Goal: Task Accomplishment & Management: Complete application form

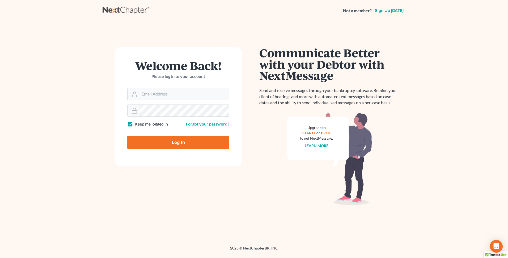
type input "[EMAIL_ADDRESS][DOMAIN_NAME]"
click at [182, 146] on input "Log In" at bounding box center [178, 142] width 102 height 13
type input "Thinking..."
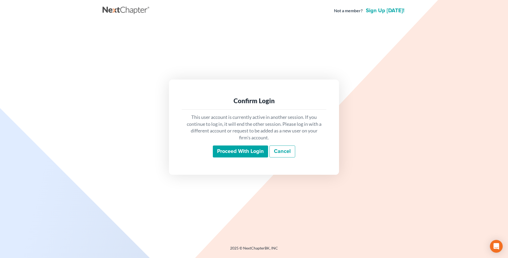
click at [222, 151] on input "Proceed with login" at bounding box center [240, 151] width 55 height 12
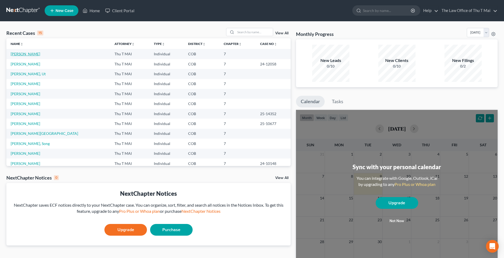
click at [21, 52] on link "Luu, Kim" at bounding box center [26, 54] width 30 height 5
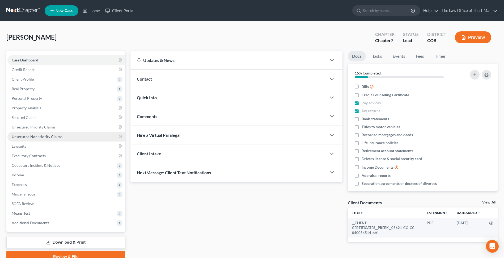
click at [33, 136] on span "Unsecured Nonpriority Claims" at bounding box center [37, 136] width 51 height 5
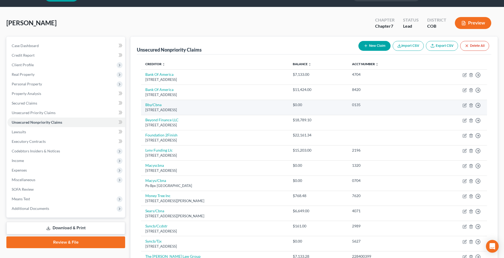
scroll to position [27, 0]
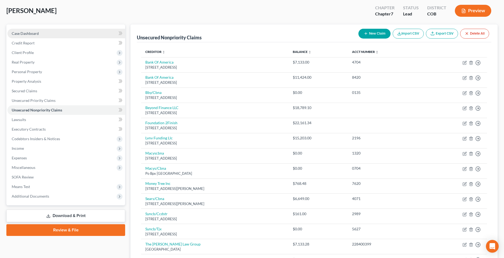
click at [43, 35] on link "Case Dashboard" at bounding box center [66, 34] width 118 height 10
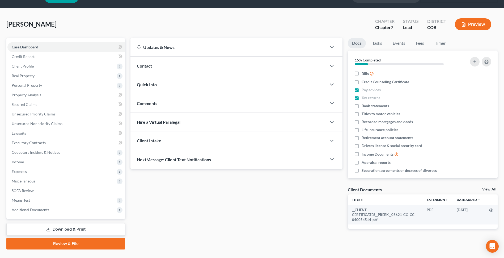
scroll to position [25, 0]
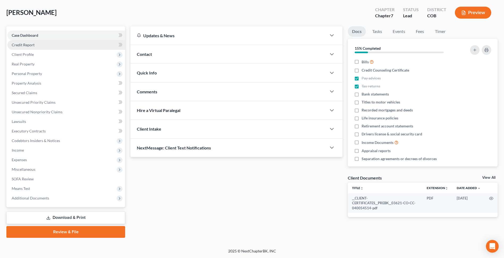
click at [47, 45] on link "Credit Report" at bounding box center [66, 45] width 118 height 10
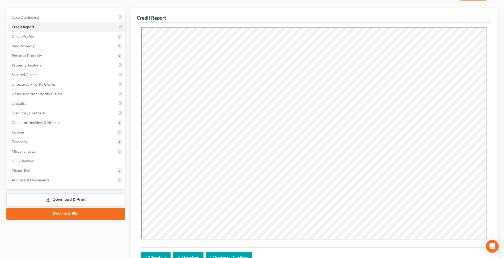
scroll to position [91, 0]
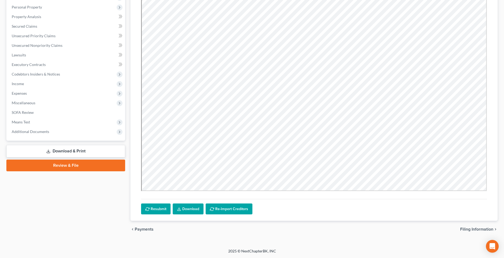
click at [469, 228] on span "Filing Information" at bounding box center [476, 229] width 33 height 4
select select "1"
select select "0"
select select "5"
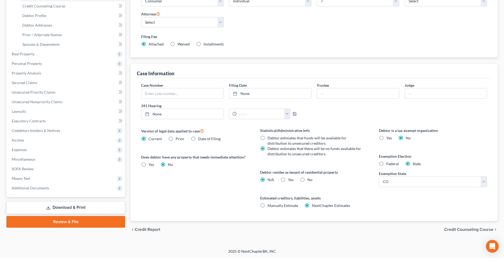
scroll to position [92, 0]
click at [471, 229] on span "Credit Counseling Course" at bounding box center [468, 229] width 49 height 4
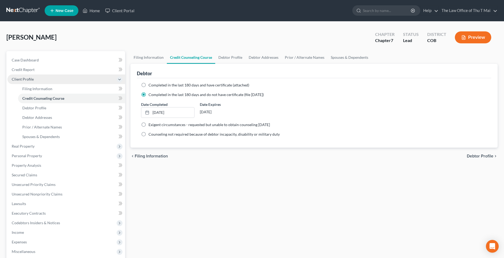
click at [35, 79] on span "Client Profile" at bounding box center [66, 79] width 118 height 10
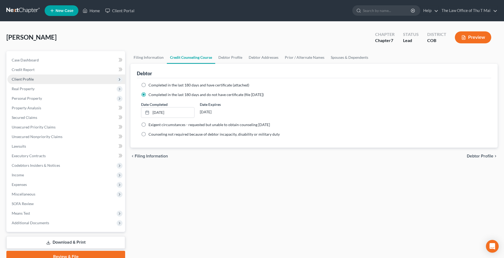
click at [31, 77] on span "Client Profile" at bounding box center [23, 79] width 22 height 5
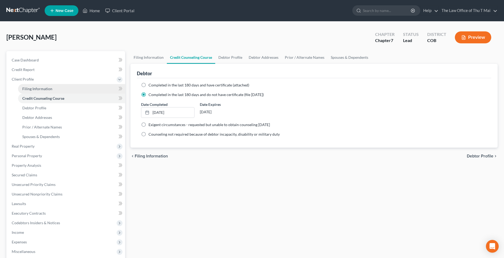
click at [33, 90] on span "Filing Information" at bounding box center [37, 88] width 30 height 5
select select "1"
select select "0"
select select "11"
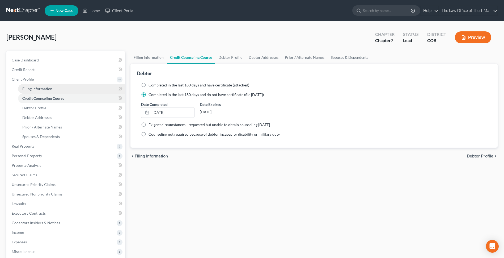
select select "0"
select select "5"
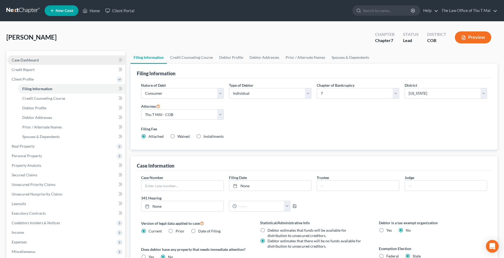
click at [40, 56] on link "Case Dashboard" at bounding box center [66, 60] width 118 height 10
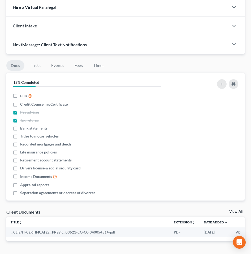
scroll to position [160, 0]
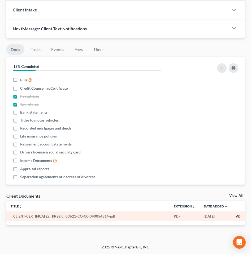
click at [240, 216] on icon "button" at bounding box center [239, 217] width 4 height 4
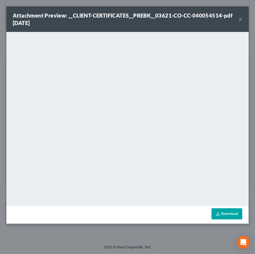
click at [231, 213] on link "Download" at bounding box center [227, 213] width 31 height 11
click at [240, 19] on button "×" at bounding box center [241, 19] width 4 height 6
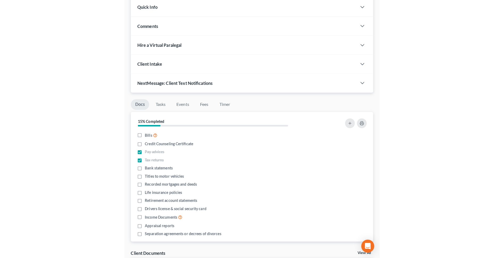
scroll to position [25, 0]
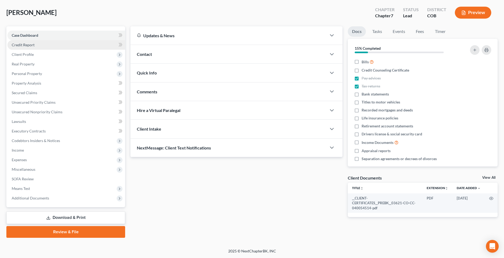
click at [22, 44] on span "Credit Report" at bounding box center [23, 45] width 23 height 5
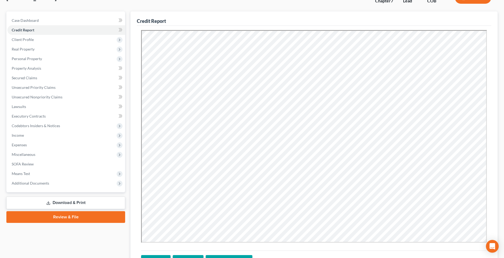
scroll to position [91, 0]
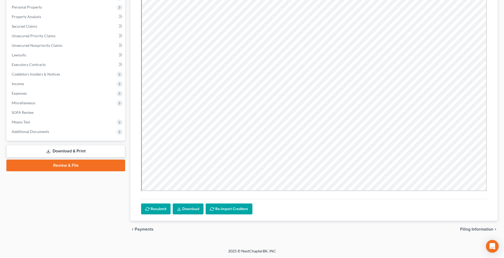
click at [482, 229] on span "Filing Information" at bounding box center [476, 229] width 33 height 4
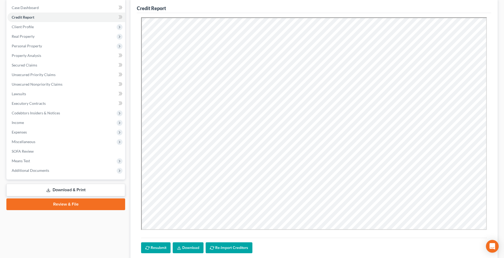
select select "1"
select select "0"
select select "11"
select select "0"
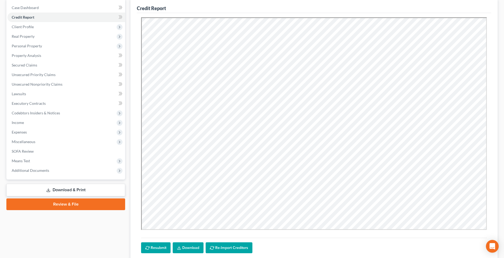
select select "5"
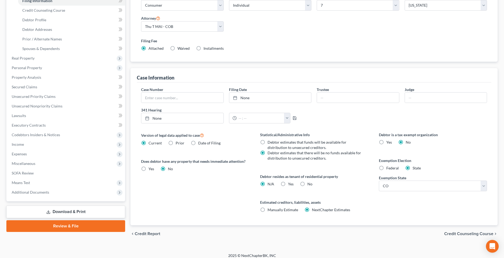
scroll to position [92, 0]
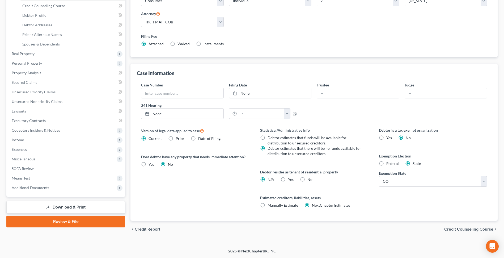
click at [460, 228] on span "Credit Counseling Course" at bounding box center [468, 229] width 49 height 4
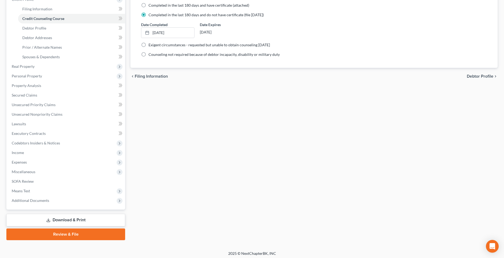
click at [476, 77] on span "Debtor Profile" at bounding box center [480, 76] width 27 height 4
select select "1"
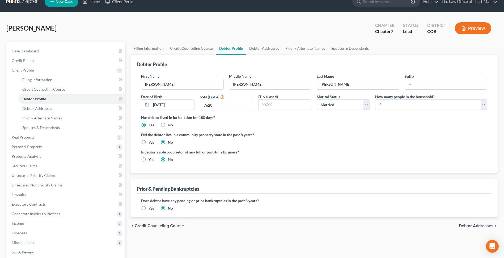
scroll to position [27, 0]
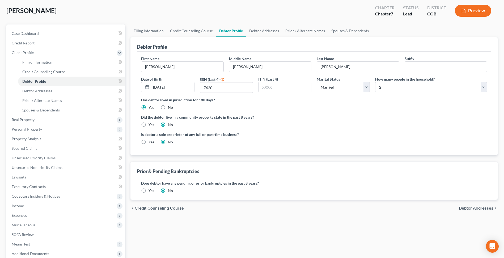
click at [483, 208] on span "Debtor Addresses" at bounding box center [476, 208] width 35 height 4
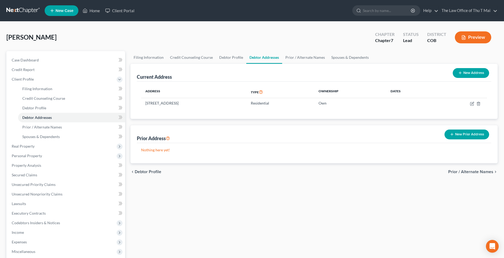
click at [473, 171] on span "Prior / Alternate Names" at bounding box center [470, 172] width 45 height 4
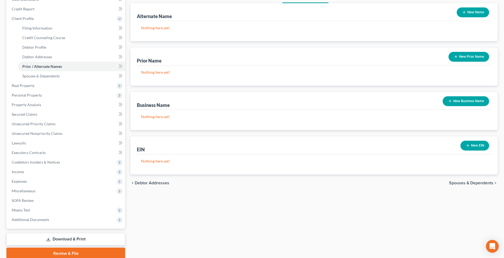
scroll to position [80, 0]
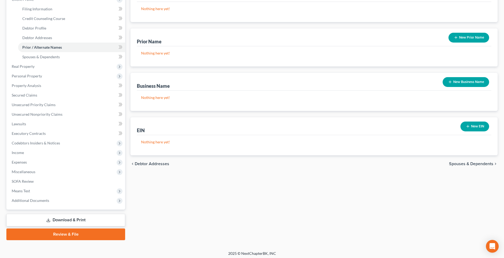
click at [475, 163] on span "Spouses & Dependents" at bounding box center [471, 164] width 44 height 4
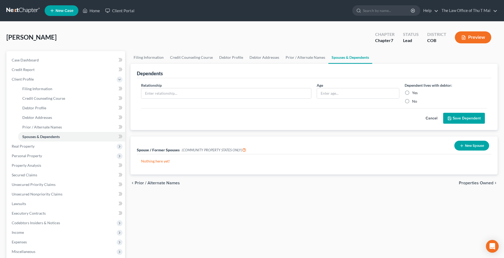
click at [468, 183] on span "Properties Owned" at bounding box center [476, 183] width 35 height 4
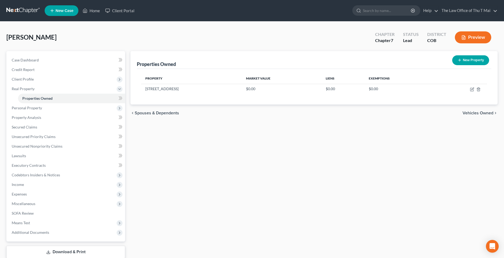
click at [481, 113] on span "Vehicles Owned" at bounding box center [478, 113] width 31 height 4
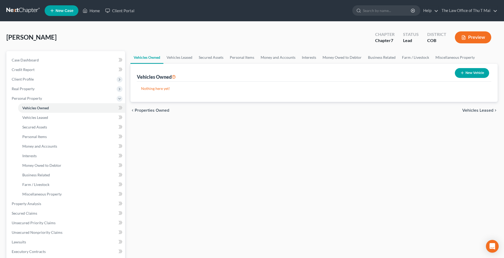
click at [473, 75] on button "New Vehicle" at bounding box center [472, 73] width 34 height 10
select select "0"
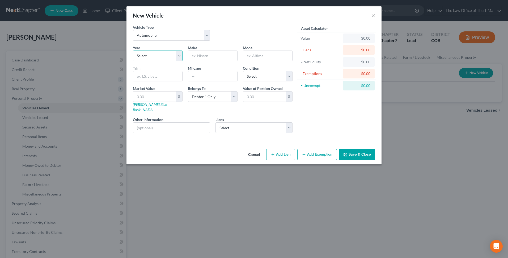
click at [179, 57] on select "Select 2026 2025 2024 2023 2022 2021 2020 2019 2018 2017 2016 2015 2014 2013 20…" at bounding box center [158, 56] width 50 height 11
select select "8"
click at [133, 51] on select "Select 2026 2025 2024 2023 2022 2021 2020 2019 2018 2017 2016 2015 2014 2013 20…" at bounding box center [158, 56] width 50 height 11
click at [212, 56] on input "text" at bounding box center [212, 56] width 49 height 10
type input "Honda"
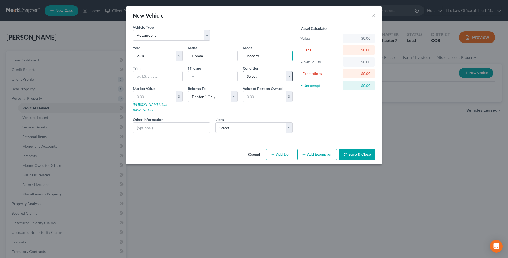
type input "Accord"
click at [289, 78] on select "Select Excellent Very Good Good Fair Poor" at bounding box center [268, 76] width 50 height 11
select select "3"
click at [243, 71] on select "Select Excellent Very Good Good Fair Poor" at bounding box center [268, 76] width 50 height 11
click at [157, 98] on input "text" at bounding box center [154, 96] width 43 height 10
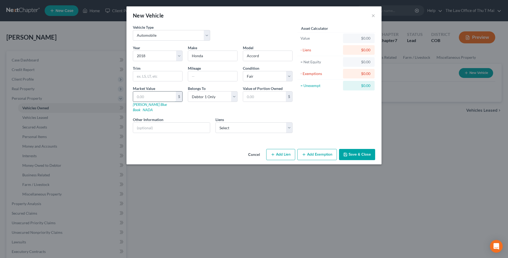
type input "1"
type input "1.00"
type input "17"
type input "17.00"
type input "172"
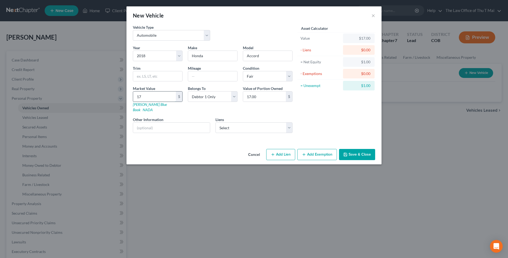
type input "172.00"
type input "1720"
type input "1,720.00"
type input "1,7203"
type input "17,203.00"
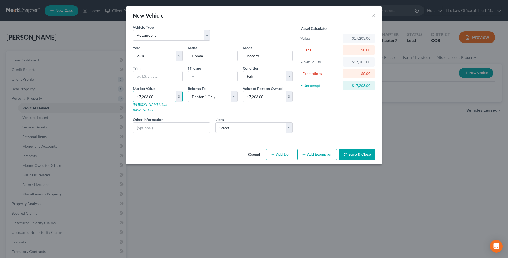
type input "17,203.00"
click at [275, 97] on input "17,203.00" at bounding box center [264, 96] width 43 height 10
type input "3,000.00"
click at [320, 149] on button "Add Exemption" at bounding box center [317, 154] width 40 height 11
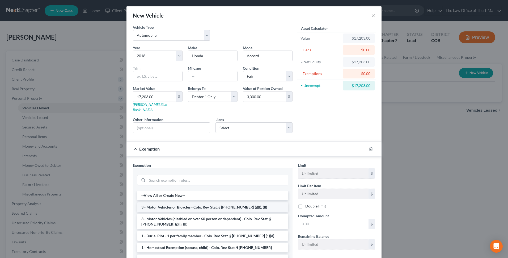
click at [247, 203] on li "3 - Motor Vehicles or Bicycles - Colo. Rev. Stat. § 13-54-102 (j)(I), (II)" at bounding box center [212, 207] width 151 height 10
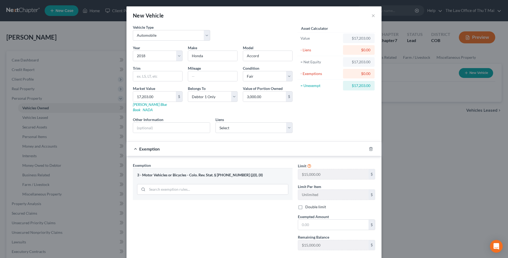
scroll to position [25, 0]
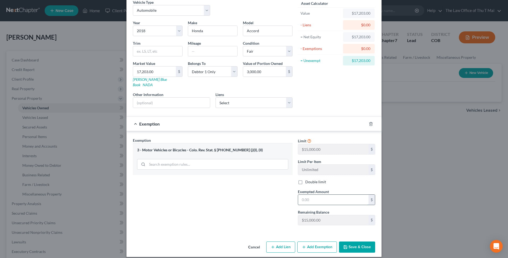
click at [320, 195] on input "text" at bounding box center [333, 200] width 70 height 10
type input "15,000.00"
type input "150000"
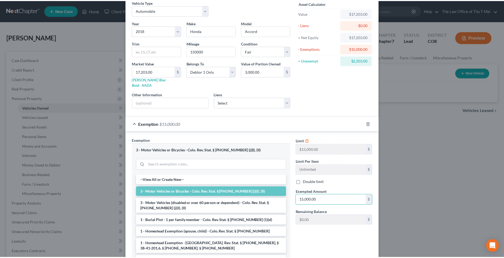
scroll to position [60, 0]
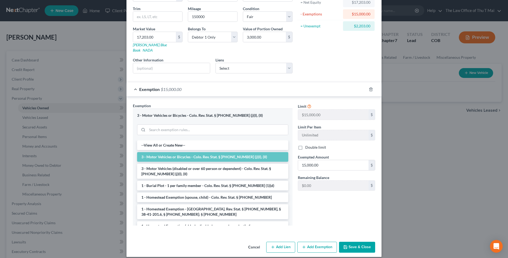
click at [312, 197] on div "Limit $15,000.00 $ Limit Per Item Unlimited $ Double limit Exempted Amount * 15…" at bounding box center [336, 166] width 83 height 127
click at [356, 242] on button "Save & Close" at bounding box center [357, 247] width 36 height 11
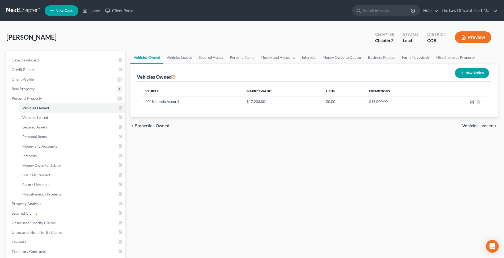
click at [474, 127] on span "Vehicles Leased" at bounding box center [477, 126] width 31 height 4
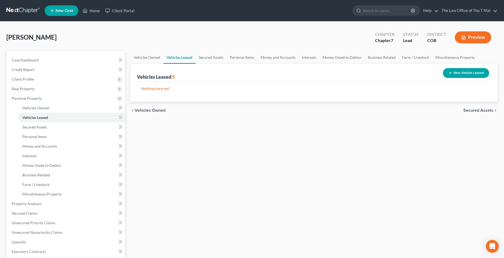
click at [472, 112] on span "Secured Assets" at bounding box center [479, 110] width 30 height 4
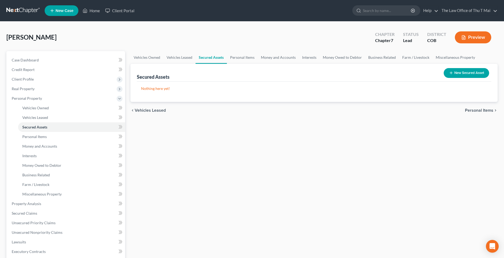
click at [473, 110] on span "Personal Items" at bounding box center [479, 110] width 28 height 4
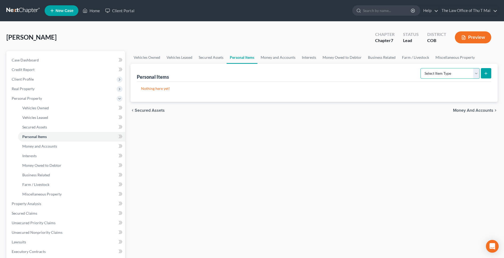
click at [476, 76] on select "Select Item Type Clothing Collectibles Of Value Electronics Firearms Household …" at bounding box center [450, 73] width 59 height 11
select select "clothing"
click at [421, 68] on select "Select Item Type Clothing Collectibles Of Value Electronics Firearms Household …" at bounding box center [450, 73] width 59 height 11
click at [487, 73] on icon "submit" at bounding box center [486, 73] width 4 height 4
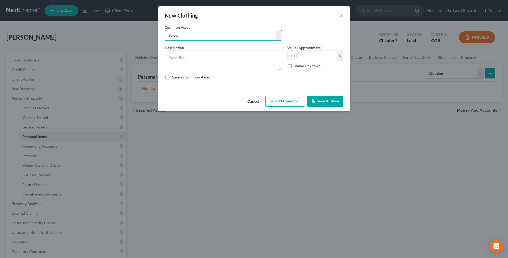
click at [279, 35] on select "Select Used clothing" at bounding box center [223, 35] width 117 height 11
select select "0"
click at [165, 30] on select "Select Used clothing" at bounding box center [223, 35] width 117 height 11
type textarea "Used clothing"
type input "200.00"
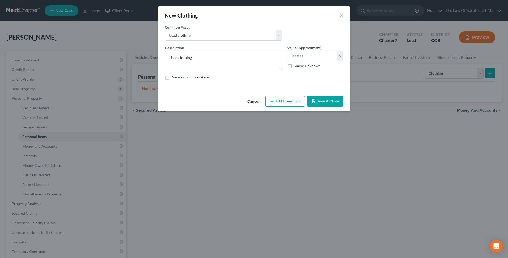
click at [323, 101] on button "Save & Close" at bounding box center [325, 101] width 36 height 11
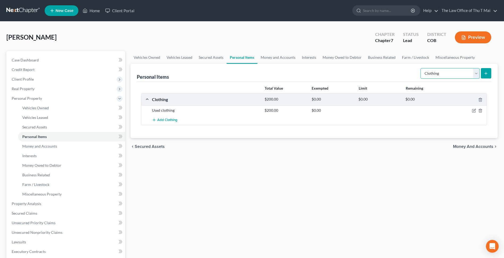
click at [476, 74] on select "Select Item Type Clothing Collectibles Of Value Electronics Firearms Household …" at bounding box center [450, 73] width 59 height 11
select select "electronics"
click at [421, 68] on select "Select Item Type Clothing Collectibles Of Value Electronics Firearms Household …" at bounding box center [450, 73] width 59 height 11
click at [485, 73] on icon "submit" at bounding box center [486, 73] width 4 height 4
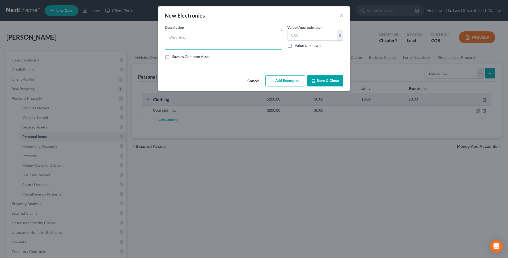
click at [224, 33] on textarea at bounding box center [223, 40] width 117 height 20
type textarea "1 flat TV"
type input "85.00"
click at [329, 79] on button "Save & Close" at bounding box center [325, 80] width 36 height 11
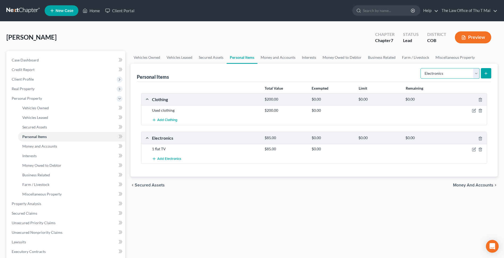
click at [476, 73] on select "Select Item Type Clothing Collectibles Of Value Electronics Firearms Household …" at bounding box center [450, 73] width 59 height 11
select select "household_goods"
click at [421, 68] on select "Select Item Type Clothing Collectibles Of Value Electronics Firearms Household …" at bounding box center [450, 73] width 59 height 11
click at [487, 72] on icon "submit" at bounding box center [486, 73] width 4 height 4
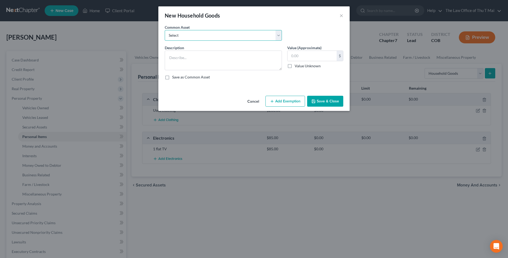
click at [279, 36] on select "Select 3 Beds Sofa 1 Table Used household goods" at bounding box center [223, 35] width 117 height 11
select select "1"
click at [165, 30] on select "Select 3 Beds Sofa 1 Table Used household goods" at bounding box center [223, 35] width 117 height 11
type textarea "Used household goods"
type input "1,500.00"
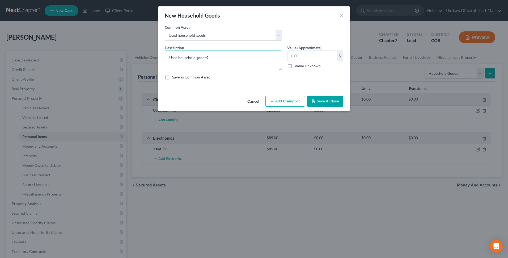
type textarea "Used household goods"
type input "900.00"
click at [323, 102] on button "Save & Close" at bounding box center [325, 101] width 36 height 11
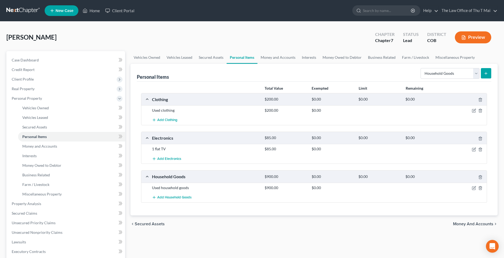
click at [478, 224] on span "Money and Accounts" at bounding box center [473, 224] width 40 height 4
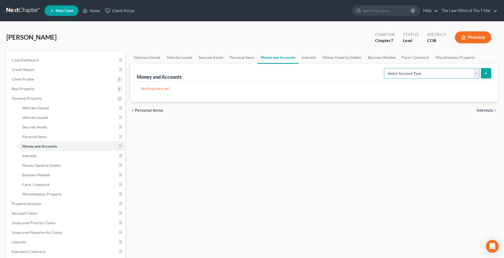
click at [476, 74] on select "Select Account Type Brokerage Cash on Hand Certificates of Deposit Checking Acc…" at bounding box center [432, 73] width 96 height 11
select select "checking"
click at [385, 68] on select "Select Account Type Brokerage Cash on Hand Certificates of Deposit Checking Acc…" at bounding box center [432, 73] width 96 height 11
click at [489, 75] on button "submit" at bounding box center [486, 73] width 10 height 10
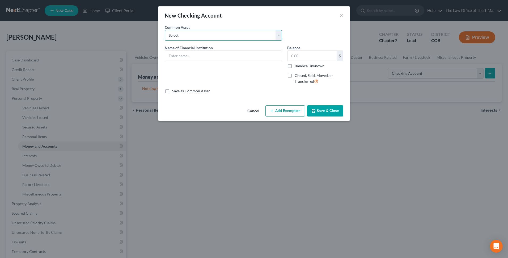
click at [278, 34] on select "Select Chase Bank" at bounding box center [223, 35] width 117 height 11
click at [187, 35] on select "Select Chase Bank" at bounding box center [223, 35] width 117 height 11
click at [188, 56] on input "text" at bounding box center [223, 56] width 117 height 10
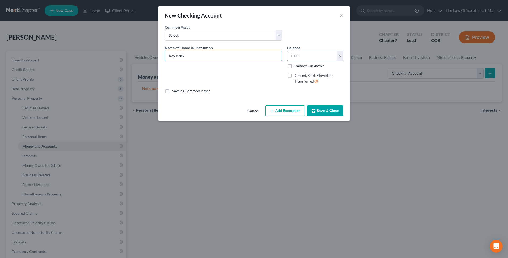
type input "Key Bank"
click at [319, 57] on input "text" at bounding box center [312, 56] width 49 height 10
type input "1,374.44"
click at [327, 106] on button "Save & Close" at bounding box center [325, 110] width 36 height 11
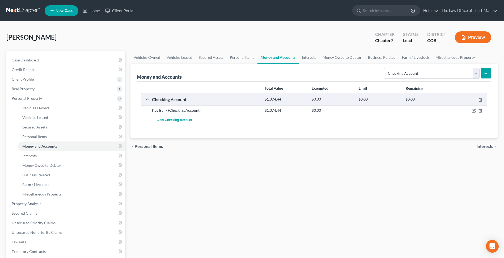
click at [487, 74] on icon "submit" at bounding box center [486, 73] width 4 height 4
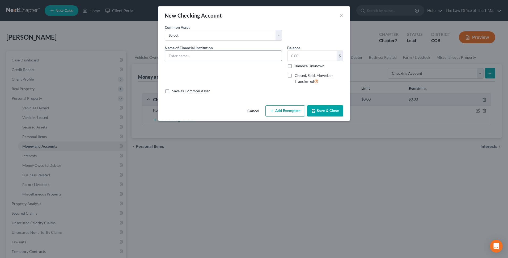
click at [254, 55] on input "text" at bounding box center [223, 56] width 117 height 10
type input "Key Bank"
click at [295, 66] on label "Balance Unknown" at bounding box center [310, 65] width 30 height 5
click at [297, 66] on input "Balance Unknown" at bounding box center [298, 64] width 3 height 3
checkbox input "true"
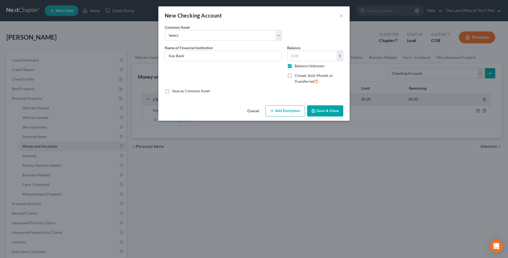
type input "0.00"
click at [329, 107] on button "Save & Close" at bounding box center [325, 110] width 36 height 11
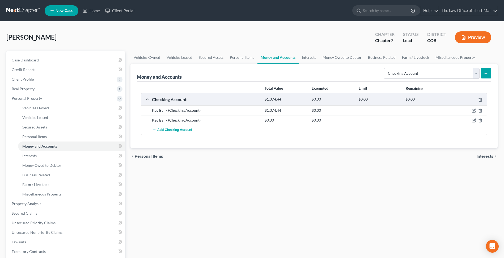
click at [486, 75] on icon "submit" at bounding box center [486, 73] width 4 height 4
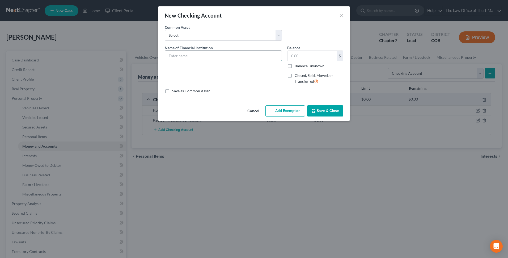
click at [241, 55] on input "text" at bounding box center [223, 56] width 117 height 10
type input "Westerra"
click at [295, 66] on label "Balance Unknown" at bounding box center [310, 65] width 30 height 5
click at [297, 66] on input "Balance Unknown" at bounding box center [298, 64] width 3 height 3
checkbox input "true"
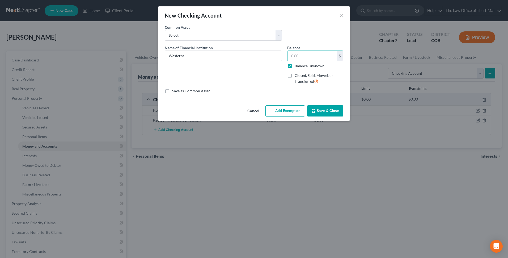
type input "0.00"
click at [324, 111] on button "Save & Close" at bounding box center [325, 110] width 36 height 11
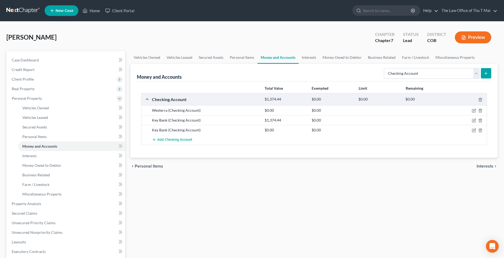
click at [483, 166] on span "Interests" at bounding box center [485, 166] width 17 height 4
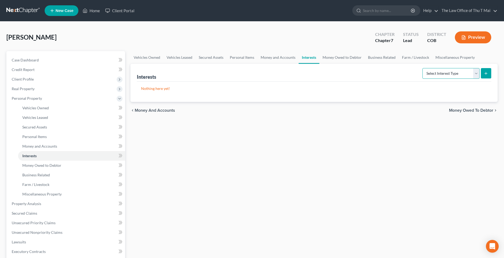
click at [477, 72] on select "Select Interest Type 401K Annuity Bond Education IRA Government Bond Government…" at bounding box center [451, 73] width 57 height 11
click at [478, 111] on span "Money Owed to Debtor" at bounding box center [471, 110] width 44 height 4
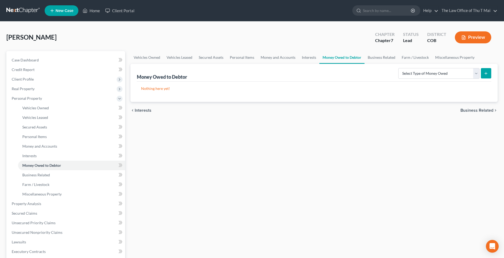
click at [478, 112] on span "Business Related" at bounding box center [477, 110] width 33 height 4
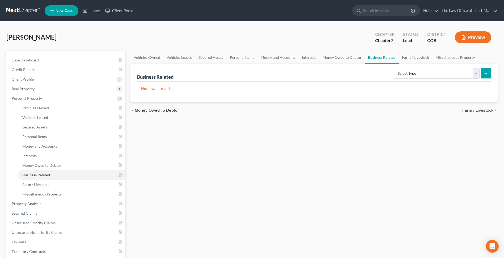
click at [480, 112] on span "Farm / Livestock" at bounding box center [477, 110] width 31 height 4
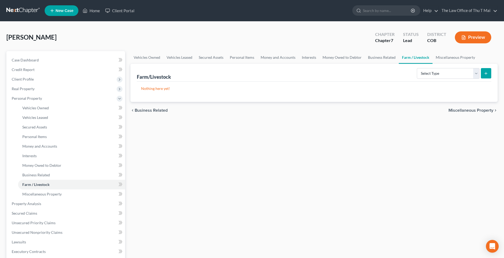
click at [466, 110] on span "Miscellaneous Property" at bounding box center [471, 110] width 45 height 4
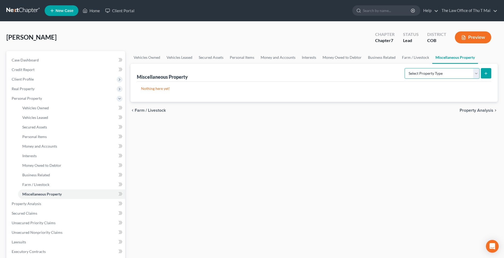
click at [478, 74] on select "Select Property Type Assigned for Creditor Benefit Within 1 Year Holding for An…" at bounding box center [442, 73] width 75 height 11
click at [452, 163] on div "Vehicles Owned Vehicles Leased Secured Assets Personal Items Money and Accounts…" at bounding box center [314, 204] width 373 height 307
click at [476, 111] on span "Property Analysis" at bounding box center [477, 110] width 34 height 4
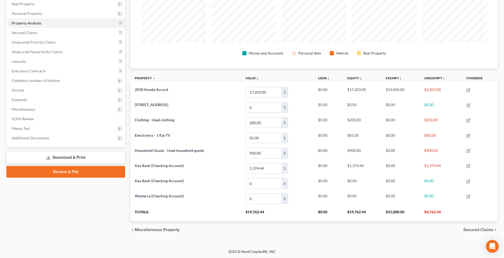
scroll to position [85, 0]
click at [480, 229] on span "Secured Claims" at bounding box center [479, 229] width 30 height 4
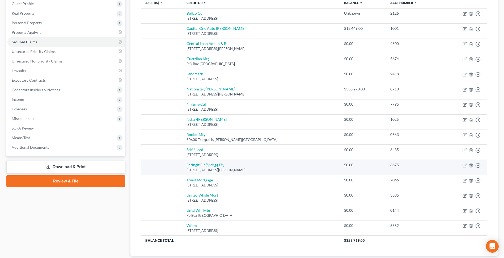
scroll to position [111, 0]
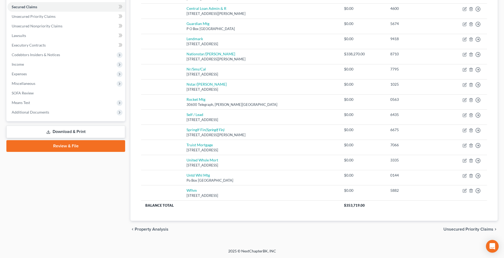
click at [452, 230] on span "Unsecured Priority Claims" at bounding box center [469, 229] width 50 height 4
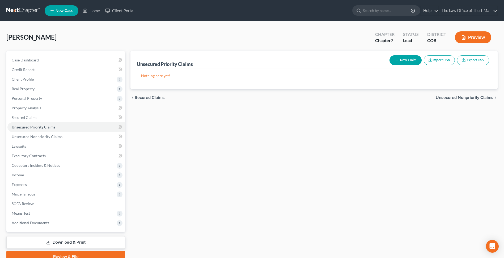
click at [452, 96] on span "Unsecured Nonpriority Claims" at bounding box center [465, 97] width 58 height 4
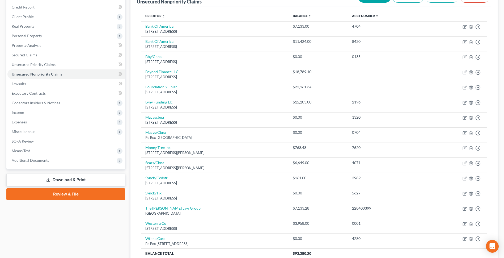
scroll to position [111, 0]
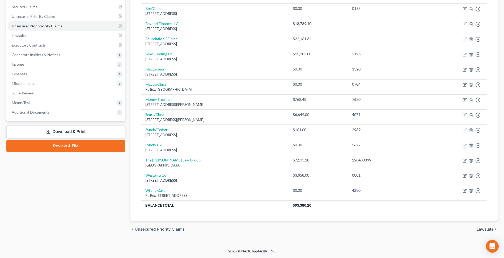
click at [482, 230] on span "Lawsuits" at bounding box center [485, 229] width 17 height 4
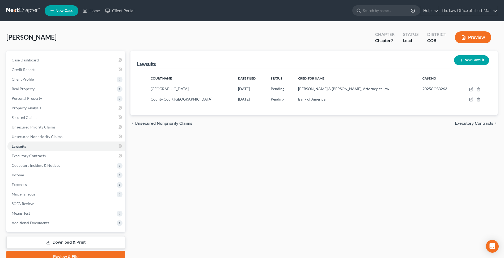
click at [472, 126] on div "chevron_left Unsecured Nonpriority Claims Executory Contracts chevron_right" at bounding box center [314, 123] width 367 height 17
click at [466, 123] on span "Executory Contracts" at bounding box center [474, 123] width 39 height 4
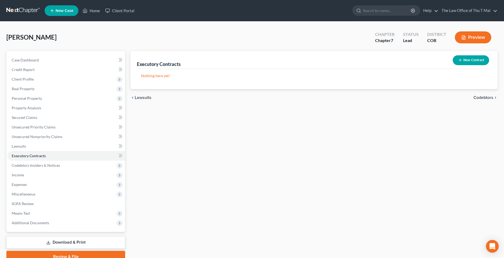
click at [480, 98] on span "Codebtors" at bounding box center [484, 97] width 20 height 4
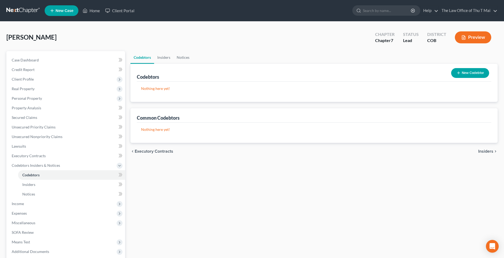
click at [481, 150] on span "Insiders" at bounding box center [485, 151] width 15 height 4
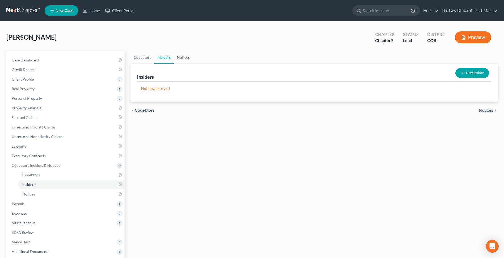
click at [481, 110] on span "Notices" at bounding box center [486, 110] width 15 height 4
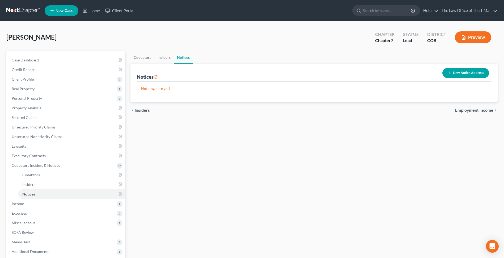
click at [470, 111] on span "Employment Income" at bounding box center [474, 110] width 38 height 4
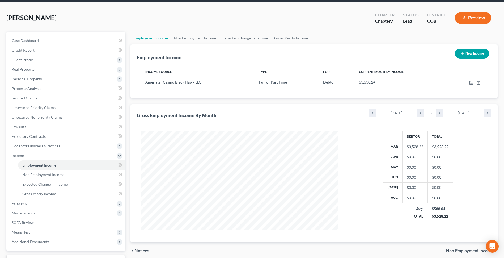
scroll to position [63, 0]
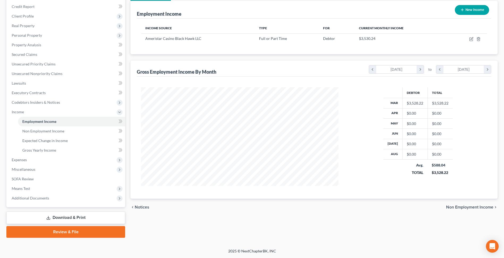
click at [470, 205] on span "Non Employment Income" at bounding box center [469, 207] width 47 height 4
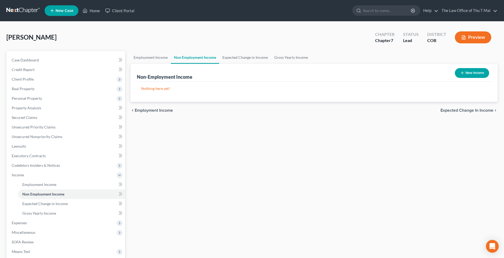
click at [451, 110] on span "Expected Change in Income" at bounding box center [467, 110] width 53 height 4
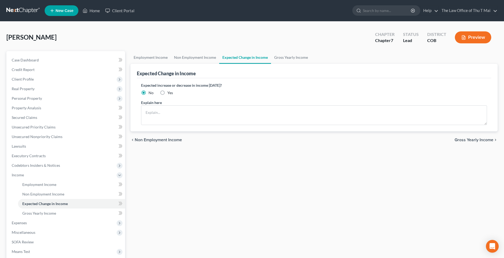
click at [469, 140] on span "Gross Yearly Income" at bounding box center [474, 140] width 39 height 4
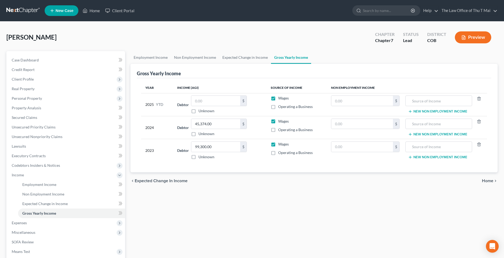
click at [483, 180] on span "Home" at bounding box center [487, 181] width 11 height 4
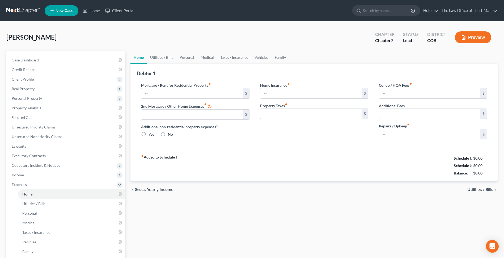
type input "0.00"
radio input "true"
type input "0.00"
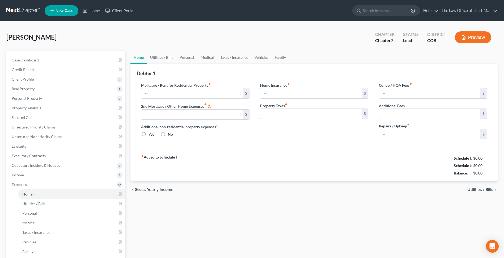
type input "0.00"
click at [169, 188] on span "Gross Yearly Income" at bounding box center [154, 189] width 39 height 4
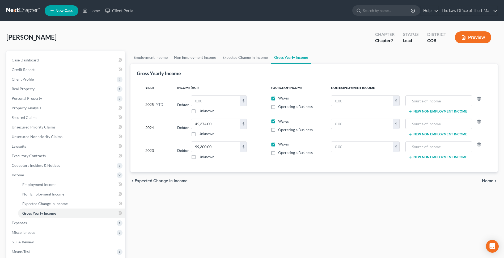
click at [483, 181] on span "Home" at bounding box center [487, 181] width 11 height 4
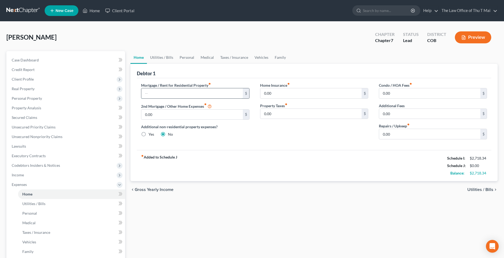
click at [187, 92] on input "text" at bounding box center [191, 93] width 101 height 10
type input "2,500"
click at [477, 188] on span "Utilities / Bills" at bounding box center [481, 189] width 26 height 4
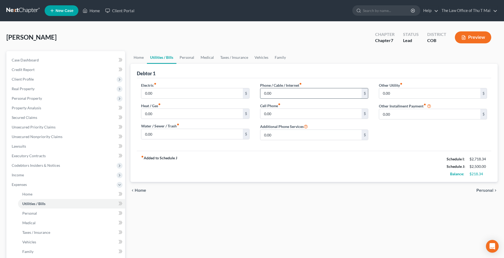
click at [284, 95] on input "0.00" at bounding box center [310, 93] width 101 height 10
type input "1"
type input "150.00"
click at [225, 92] on input "0.00" at bounding box center [191, 93] width 101 height 10
type input "250.00"
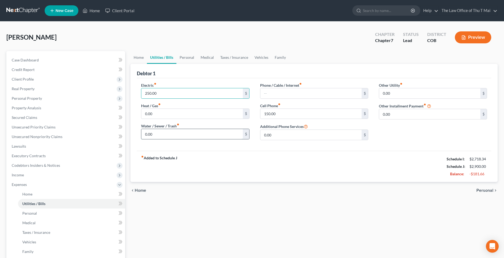
click at [201, 136] on input "0.00" at bounding box center [191, 134] width 101 height 10
type input "150.00"
click at [190, 116] on input "0.00" at bounding box center [191, 114] width 101 height 10
type input "50.00"
click at [140, 190] on span "Home" at bounding box center [140, 190] width 11 height 4
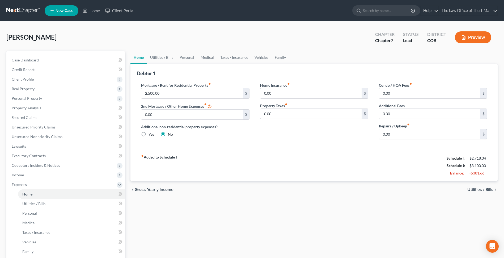
click at [431, 135] on input "0.00" at bounding box center [429, 134] width 101 height 10
type input "50.00"
click at [473, 189] on span "Utilities / Bills" at bounding box center [481, 189] width 26 height 4
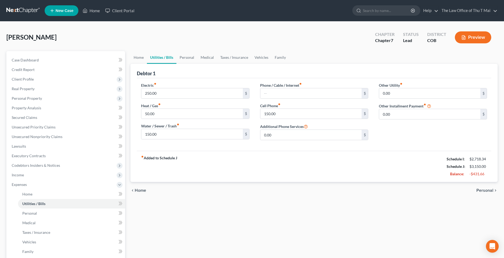
click at [481, 190] on span "Personal" at bounding box center [485, 190] width 17 height 4
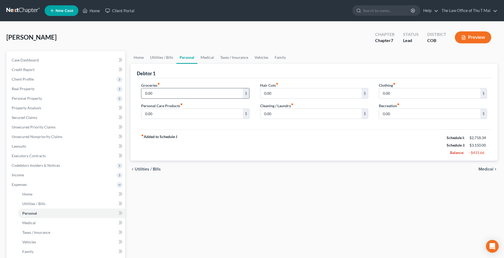
click at [184, 90] on input "0.00" at bounding box center [191, 93] width 101 height 10
type input "700.00"
click at [488, 170] on span "Medical" at bounding box center [486, 169] width 15 height 4
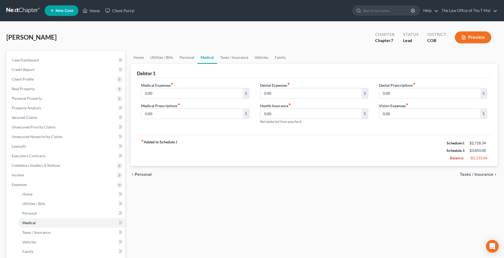
click at [465, 174] on span "Taxes / Insurance" at bounding box center [476, 174] width 33 height 4
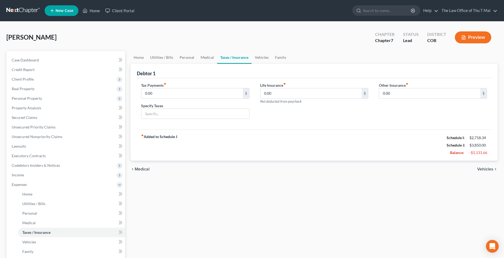
click at [488, 169] on span "Vehicles" at bounding box center [485, 169] width 16 height 4
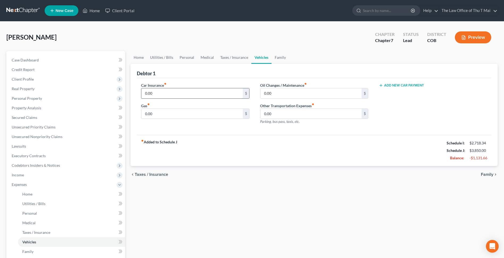
click at [165, 95] on input "0.00" at bounding box center [191, 93] width 101 height 10
type input "390.00"
click at [286, 94] on input "0.00" at bounding box center [310, 93] width 101 height 10
type input "50.00"
click at [212, 113] on input "0.00" at bounding box center [191, 114] width 101 height 10
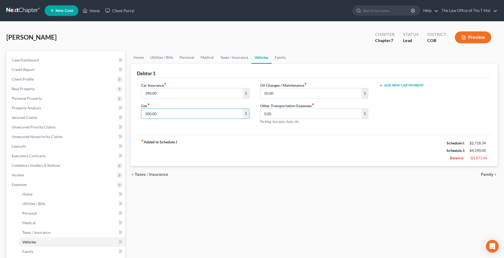
type input "300.00"
click at [485, 174] on span "Family" at bounding box center [487, 174] width 12 height 4
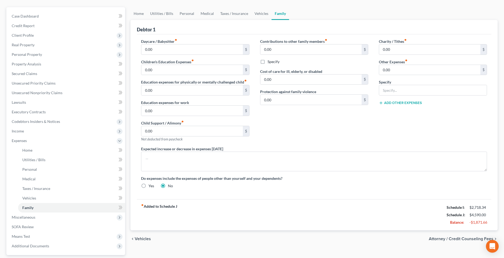
scroll to position [80, 0]
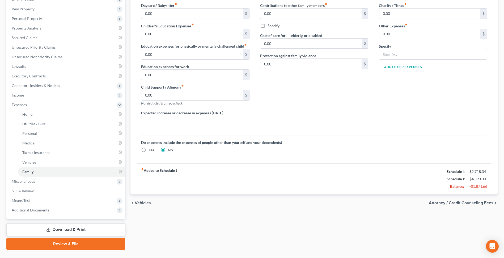
click at [140, 204] on span "Vehicles" at bounding box center [143, 203] width 16 height 4
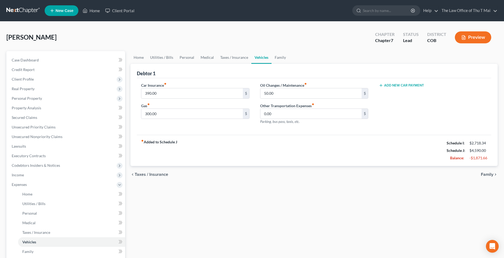
click at [397, 86] on button "Add New Car Payment" at bounding box center [401, 85] width 45 height 4
click at [409, 92] on input "text" at bounding box center [425, 93] width 92 height 10
type input "370.00"
click at [486, 175] on span "Family" at bounding box center [487, 174] width 12 height 4
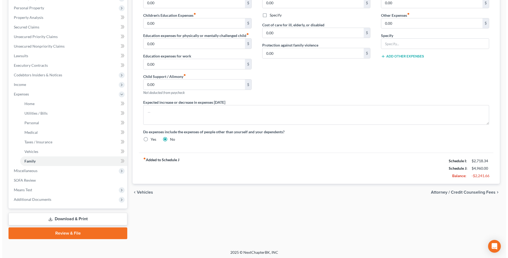
scroll to position [92, 0]
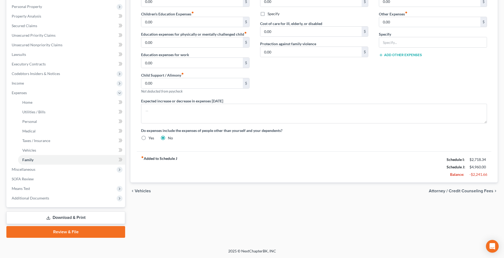
click at [463, 192] on span "Attorney / Credit Counseling Fees" at bounding box center [461, 191] width 65 height 4
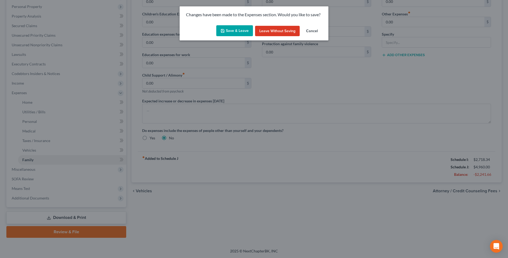
click at [238, 30] on button "Save & Leave" at bounding box center [234, 30] width 37 height 11
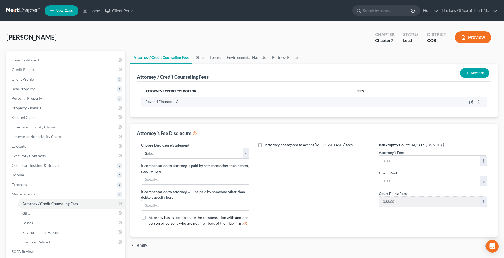
click at [166, 103] on span "Beyond Finance LLC" at bounding box center [161, 101] width 33 height 5
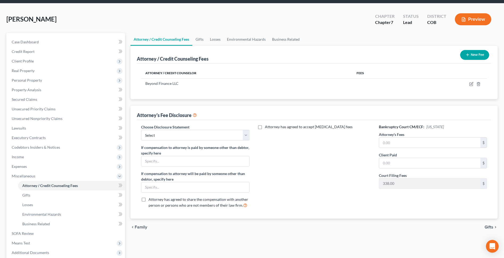
scroll to position [27, 0]
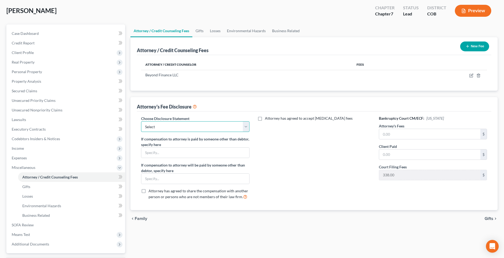
click at [247, 128] on select "Select Thu T Mai" at bounding box center [195, 126] width 108 height 11
select select "0"
click at [141, 121] on select "Select Thu T Mai" at bounding box center [195, 126] width 108 height 11
click at [433, 133] on input "text" at bounding box center [429, 134] width 101 height 10
type input "2,500"
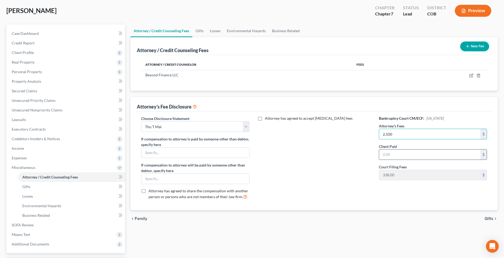
click at [423, 155] on input "text" at bounding box center [429, 154] width 101 height 10
type input "1,000"
click at [489, 218] on span "Gifts" at bounding box center [489, 218] width 9 height 4
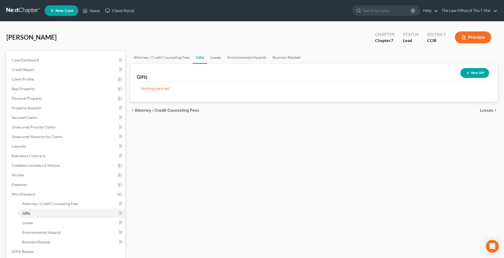
click at [488, 112] on span "Losses" at bounding box center [486, 110] width 13 height 4
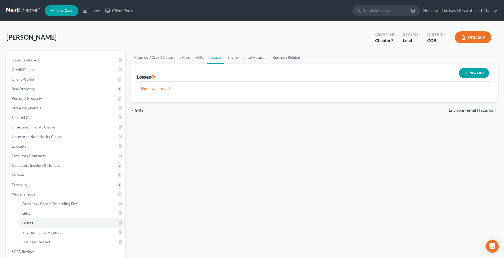
click at [462, 111] on span "Environmental Hazards" at bounding box center [471, 110] width 45 height 4
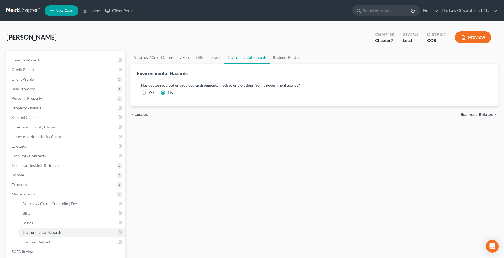
click at [474, 115] on span "Business Related" at bounding box center [477, 114] width 33 height 4
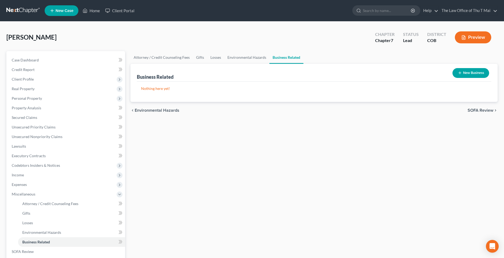
click at [482, 111] on span "SOFA Review" at bounding box center [481, 110] width 26 height 4
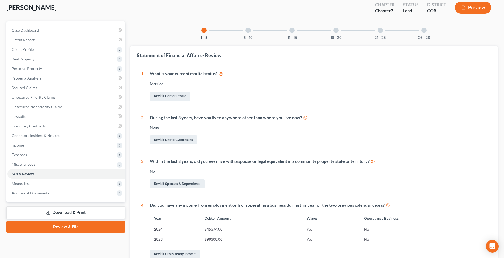
scroll to position [27, 0]
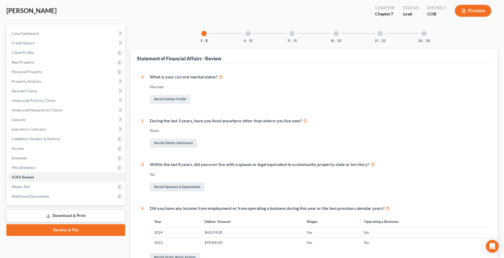
click at [249, 33] on div at bounding box center [248, 33] width 5 height 5
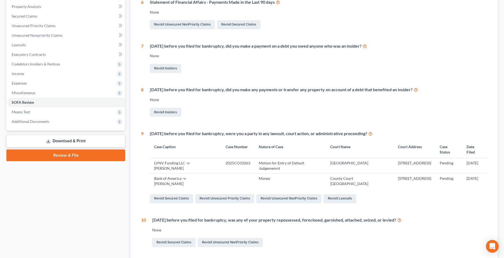
scroll to position [0, 0]
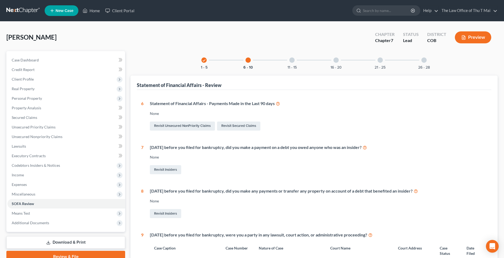
click at [292, 58] on div at bounding box center [291, 59] width 5 height 5
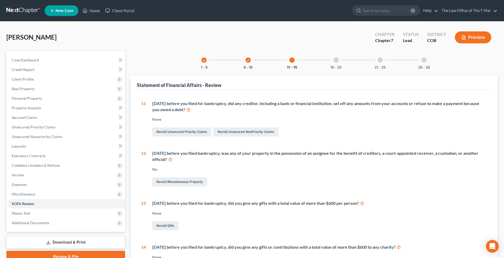
click at [337, 61] on div at bounding box center [336, 59] width 5 height 5
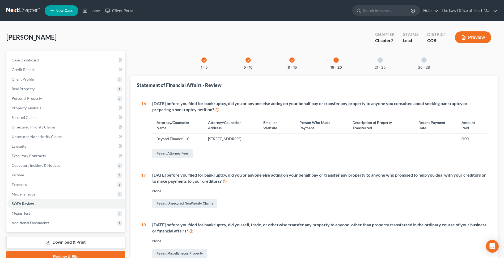
click at [380, 58] on div at bounding box center [380, 59] width 5 height 5
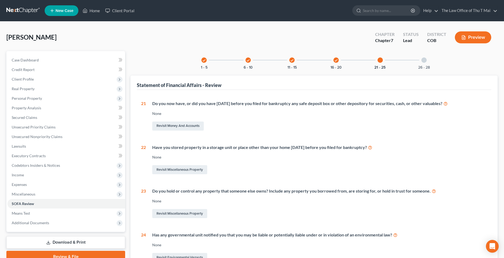
click at [423, 61] on div at bounding box center [424, 59] width 5 height 5
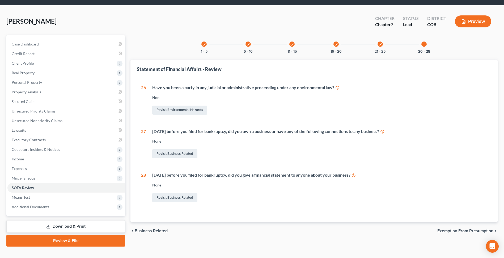
scroll to position [25, 0]
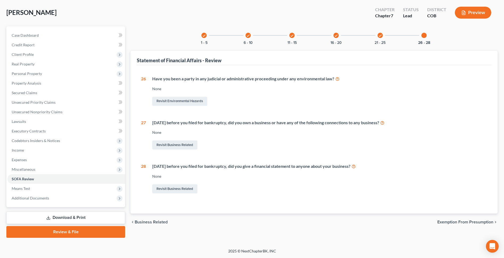
click at [456, 221] on span "Exemption from Presumption" at bounding box center [466, 222] width 56 height 4
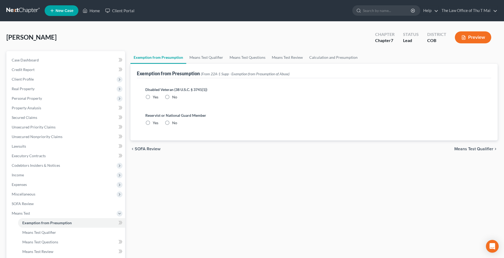
click at [172, 96] on label "No" at bounding box center [174, 96] width 5 height 5
click at [174, 96] on input "No" at bounding box center [175, 95] width 3 height 3
radio input "true"
click at [172, 121] on label "No" at bounding box center [174, 122] width 5 height 5
click at [174, 121] on input "No" at bounding box center [175, 121] width 3 height 3
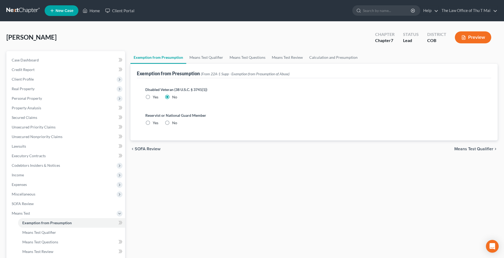
radio input "true"
click at [466, 149] on span "Means Test Qualifier" at bounding box center [474, 149] width 39 height 4
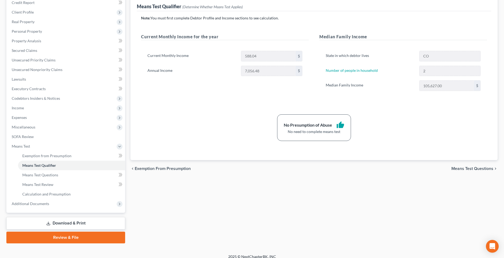
scroll to position [73, 0]
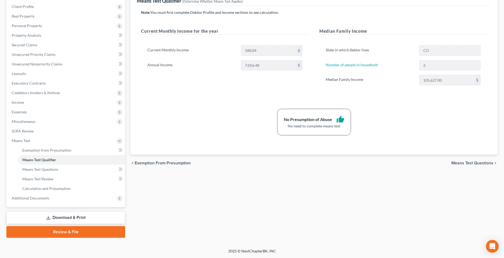
click at [471, 164] on span "Means Test Questions" at bounding box center [473, 163] width 42 height 4
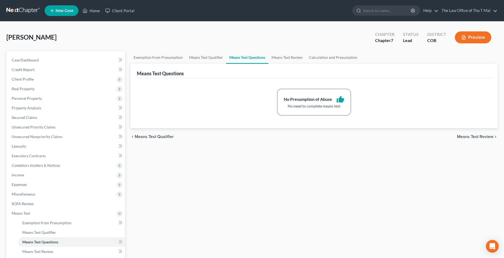
click at [467, 136] on span "Means Test Review" at bounding box center [475, 136] width 36 height 4
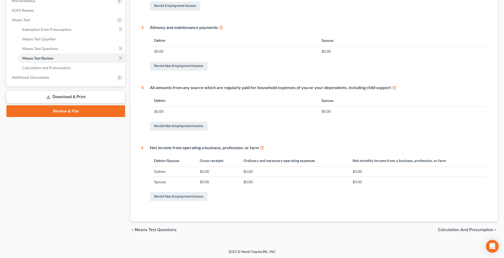
scroll to position [194, 0]
click at [451, 228] on span "Calculation and Presumption" at bounding box center [466, 229] width 56 height 4
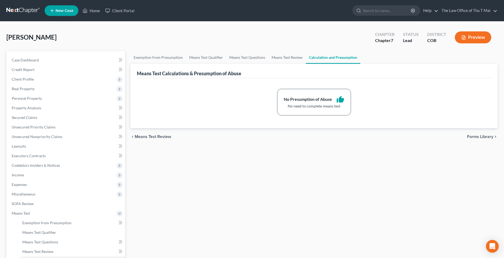
click at [161, 137] on span "Means Test Review" at bounding box center [153, 136] width 36 height 4
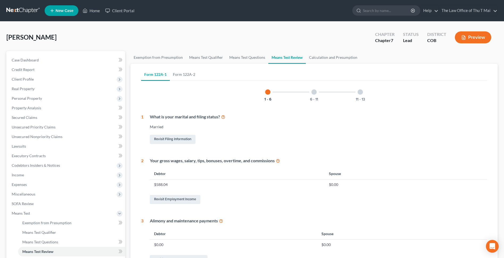
click at [312, 91] on div at bounding box center [314, 91] width 5 height 5
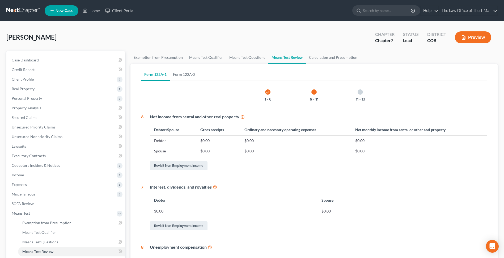
click at [361, 93] on div at bounding box center [360, 91] width 5 height 5
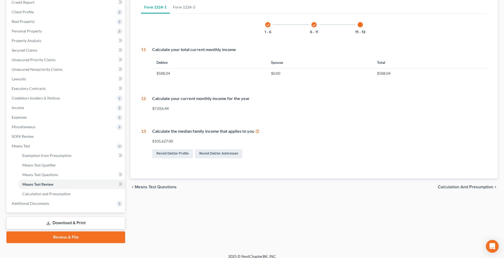
scroll to position [73, 0]
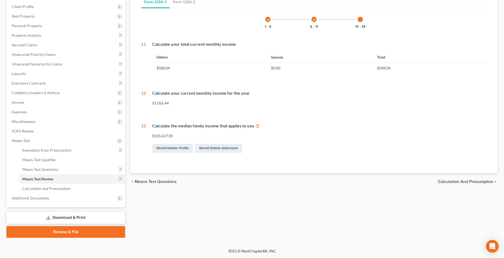
click at [453, 183] on span "Calculation and Presumption" at bounding box center [466, 181] width 56 height 4
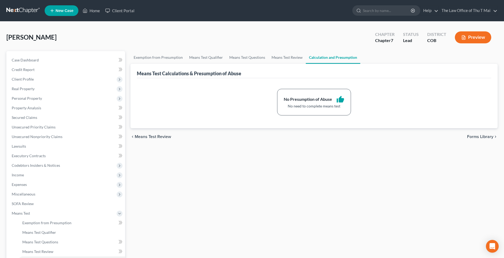
click at [479, 137] on span "Forms Library" at bounding box center [480, 136] width 26 height 4
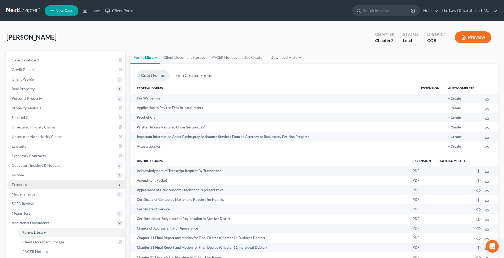
click at [50, 182] on span "Expenses" at bounding box center [66, 185] width 118 height 10
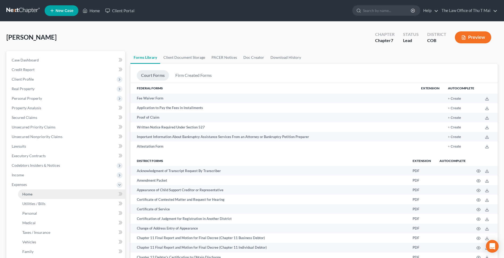
click at [44, 194] on link "Home" at bounding box center [71, 194] width 107 height 10
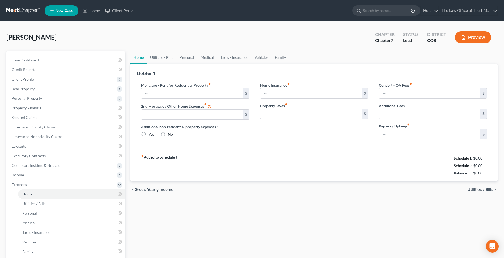
type input "2,500.00"
type input "0.00"
radio input "true"
type input "0.00"
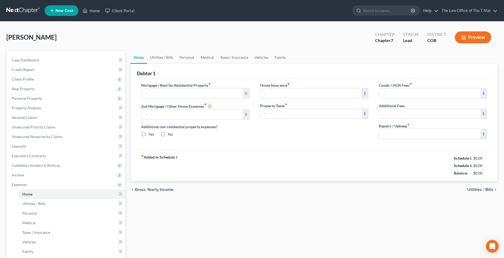
type input "0.00"
type input "50.00"
click at [480, 189] on span "Utilities / Bills" at bounding box center [481, 189] width 26 height 4
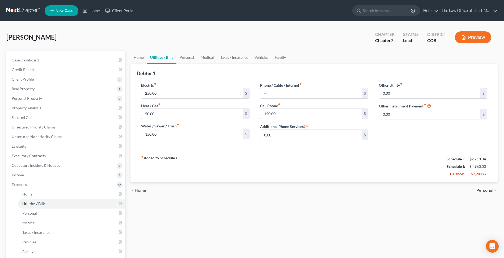
click at [479, 191] on span "Personal" at bounding box center [485, 190] width 17 height 4
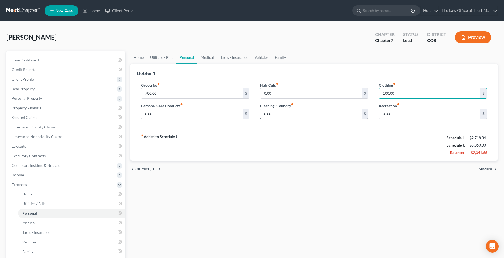
type input "100.00"
click at [327, 113] on input "0.00" at bounding box center [310, 114] width 101 height 10
type input "50.00"
click at [160, 114] on input "0.00" at bounding box center [191, 114] width 101 height 10
type input "50.00"
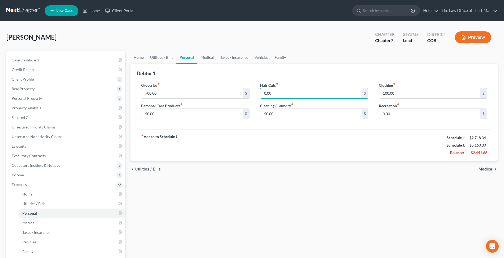
click at [488, 168] on span "Medical" at bounding box center [486, 169] width 15 height 4
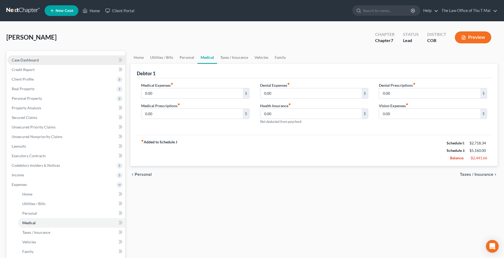
click at [25, 61] on span "Case Dashboard" at bounding box center [25, 60] width 27 height 5
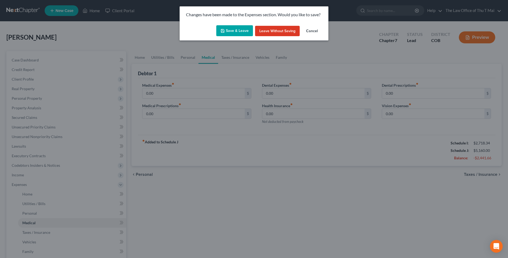
click at [223, 32] on icon "button" at bounding box center [223, 31] width 4 height 4
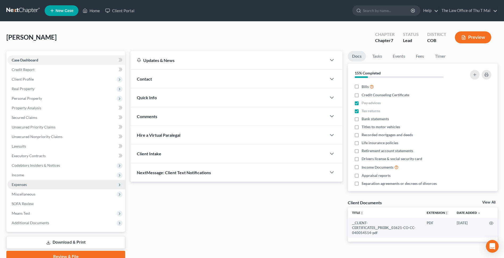
click at [25, 180] on span "Expenses" at bounding box center [66, 185] width 118 height 10
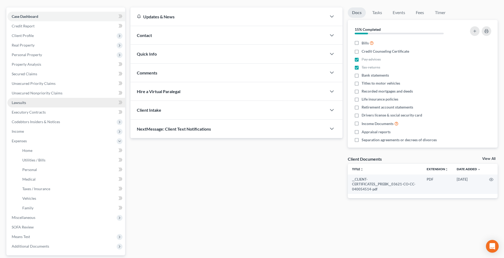
scroll to position [53, 0]
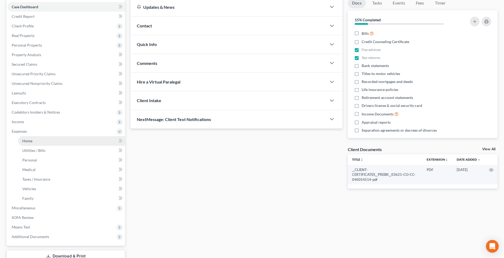
click at [37, 141] on link "Home" at bounding box center [71, 141] width 107 height 10
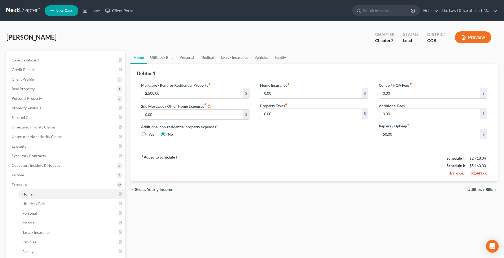
click at [475, 191] on span "Utilities / Bills" at bounding box center [481, 189] width 26 height 4
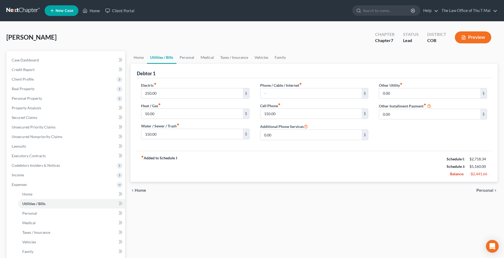
click at [475, 191] on div "chevron_left Home Personal chevron_right" at bounding box center [314, 190] width 367 height 17
click at [484, 188] on span "Personal" at bounding box center [485, 190] width 17 height 4
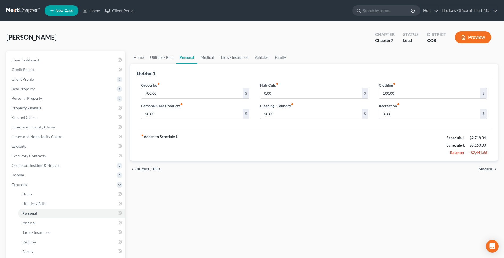
click at [484, 188] on div "Home Utilities / Bills Personal Medical Taxes / Insurance Vehicles Family Debto…" at bounding box center [314, 190] width 373 height 278
click at [485, 167] on span "Medical" at bounding box center [486, 169] width 15 height 4
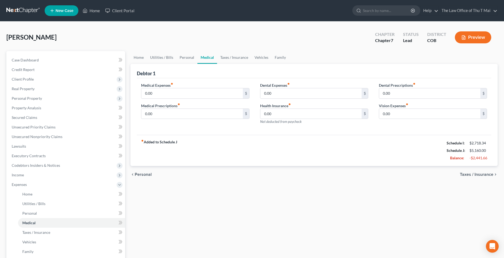
click at [468, 175] on span "Taxes / Insurance" at bounding box center [476, 174] width 33 height 4
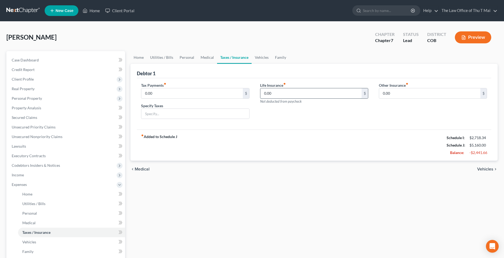
click at [287, 96] on input "0.00" at bounding box center [310, 93] width 101 height 10
